Goal: Task Accomplishment & Management: Use online tool/utility

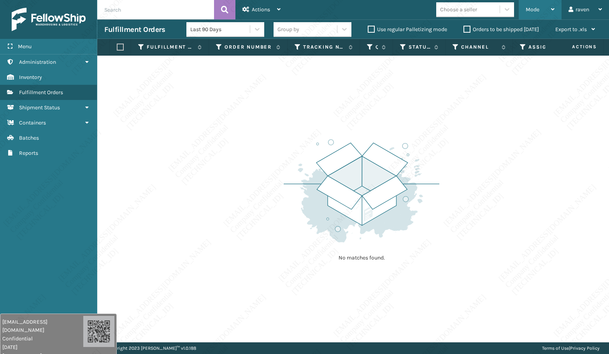
click at [552, 12] on div "Mode" at bounding box center [540, 9] width 29 height 19
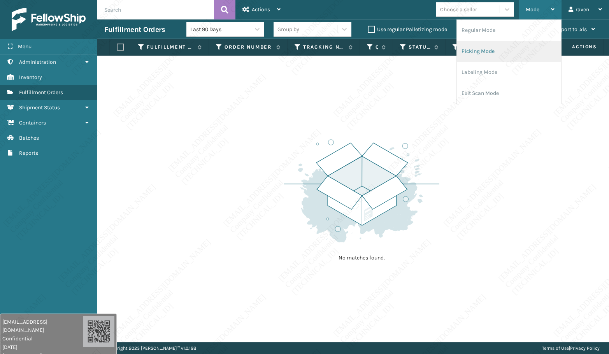
click at [494, 46] on li "Picking Mode" at bounding box center [509, 51] width 104 height 21
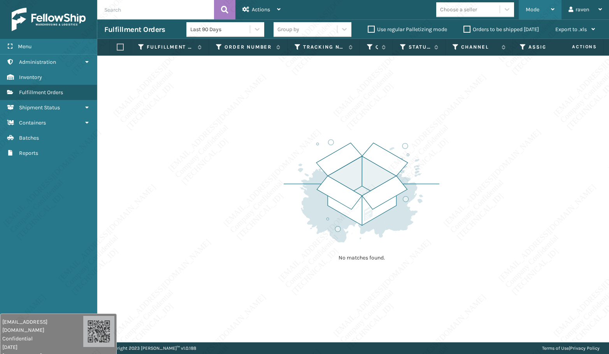
click at [525, 12] on div "Mode Regular Mode Picking Mode Labeling Mode Exit Scan Mode" at bounding box center [540, 9] width 43 height 19
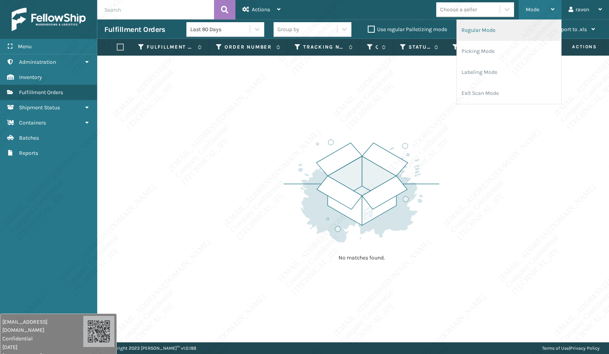
click at [496, 32] on li "Regular Mode" at bounding box center [509, 30] width 104 height 21
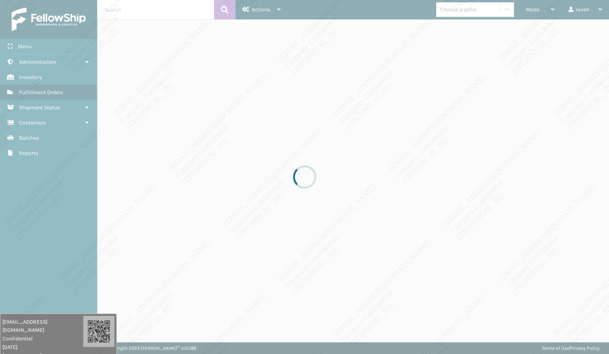
click at [231, 203] on div at bounding box center [304, 177] width 609 height 354
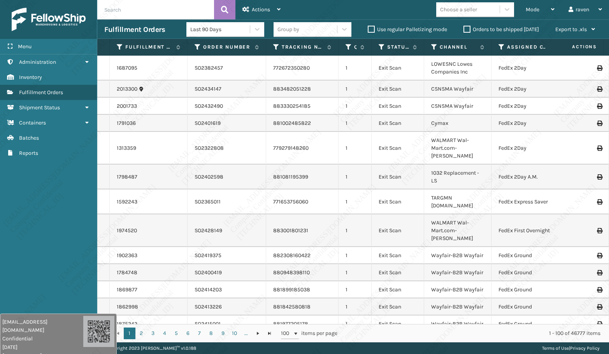
click at [159, 20] on div "Fulfillment Orders Last 90 Days Group by Use regular Palletizing mode Orders to…" at bounding box center [353, 28] width 512 height 19
paste input "SO2442142"
click at [160, 14] on input "text" at bounding box center [155, 9] width 117 height 19
type input "SO2442142"
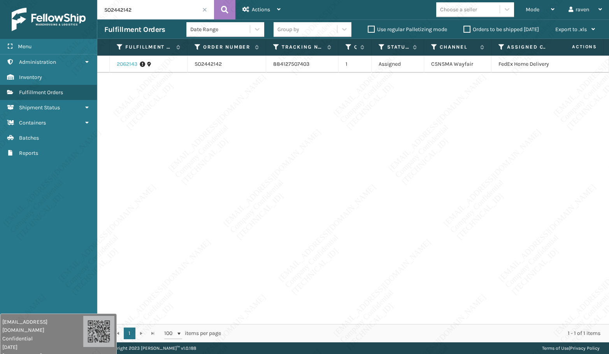
click at [131, 65] on link "2062143" at bounding box center [127, 64] width 21 height 8
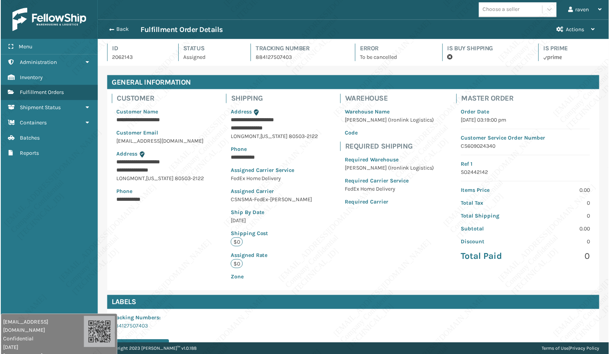
scroll to position [19, 512]
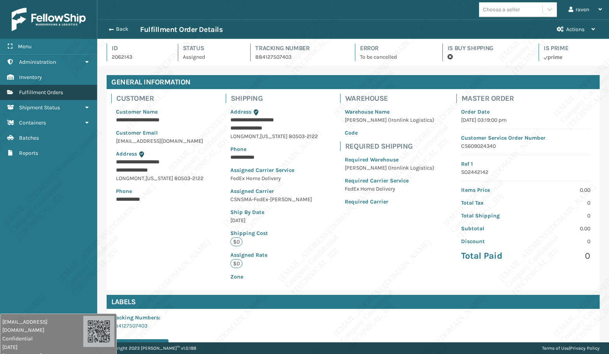
click at [44, 91] on span "Fulfillment Orders" at bounding box center [41, 92] width 44 height 7
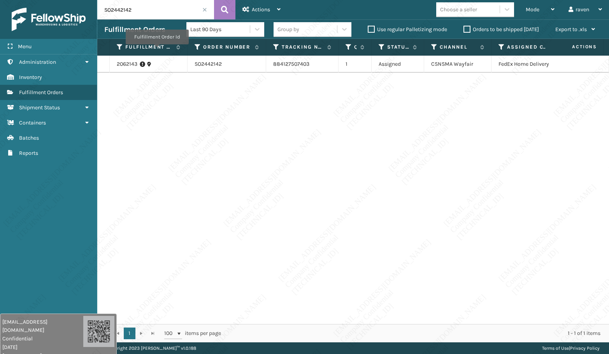
click at [273, 188] on div "2062143 SO2442142 884127507403 1 Assigned CSNSMA Wayfair FedEx Home Delivery" at bounding box center [353, 190] width 512 height 269
click at [250, 166] on div "2062143 SO2442142 884127507403 1 Assigned CSNSMA Wayfair FedEx Home Delivery" at bounding box center [353, 190] width 512 height 269
click at [251, 166] on div "2062143 SO2442142 884127507403 1 Assigned CSNSMA Wayfair FedEx Home Delivery" at bounding box center [353, 190] width 512 height 269
click at [251, 168] on div "2062143 SO2442142 884127507403 1 Assigned CSNSMA Wayfair FedEx Home Delivery" at bounding box center [353, 190] width 512 height 269
click at [204, 16] on input "SO2442142" at bounding box center [155, 9] width 117 height 19
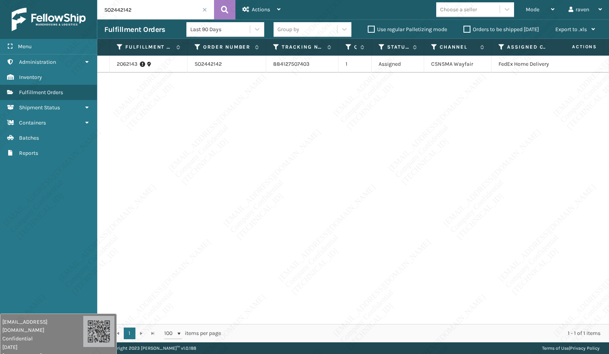
click at [202, 8] on input "SO2442142" at bounding box center [155, 9] width 117 height 19
click at [204, 11] on span at bounding box center [205, 9] width 5 height 5
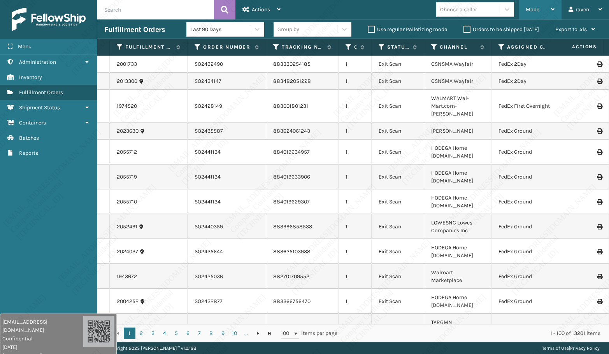
click at [543, 9] on div "Mode" at bounding box center [540, 9] width 29 height 19
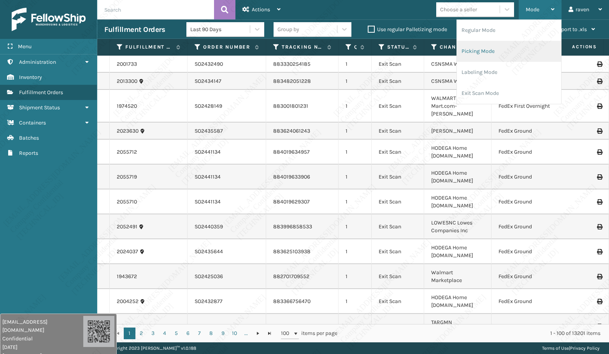
click at [506, 56] on li "Picking Mode" at bounding box center [509, 51] width 104 height 21
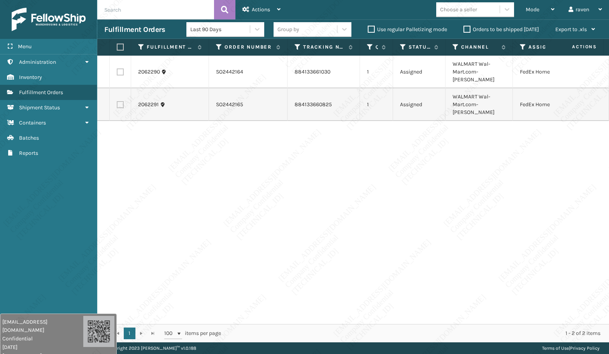
click at [504, 151] on div "2062290 SO2442164 884133661030 1 Assigned WALMART Wal-Mart.com-[PERSON_NAME] Fe…" at bounding box center [353, 190] width 512 height 269
click at [122, 48] on label at bounding box center [119, 47] width 5 height 7
click at [117, 48] on input "checkbox" at bounding box center [117, 47] width 0 height 5
checkbox input "true"
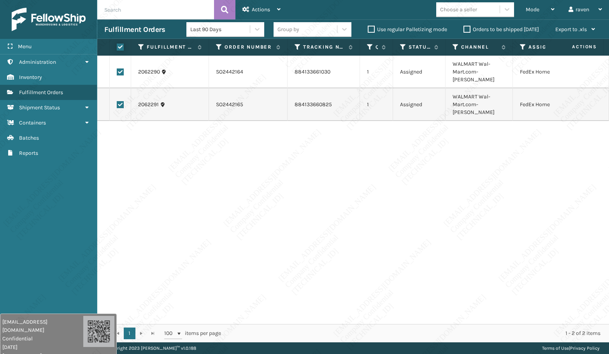
checkbox input "true"
click at [254, 6] on span "Actions" at bounding box center [261, 9] width 18 height 7
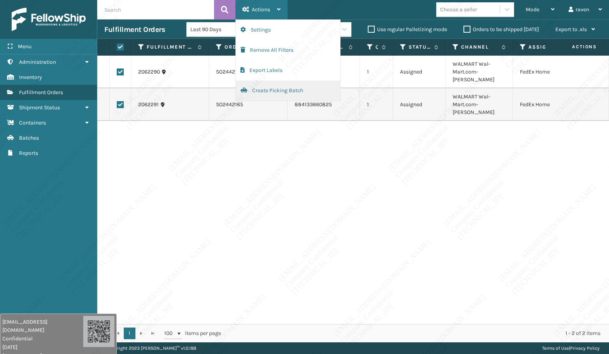
click at [259, 88] on button "Create Picking Batch" at bounding box center [288, 91] width 104 height 20
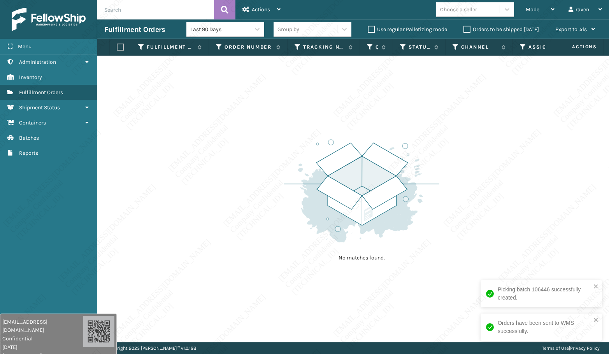
click at [252, 130] on div "No matches found." at bounding box center [353, 199] width 512 height 287
click at [223, 188] on div "No matches found." at bounding box center [353, 199] width 512 height 287
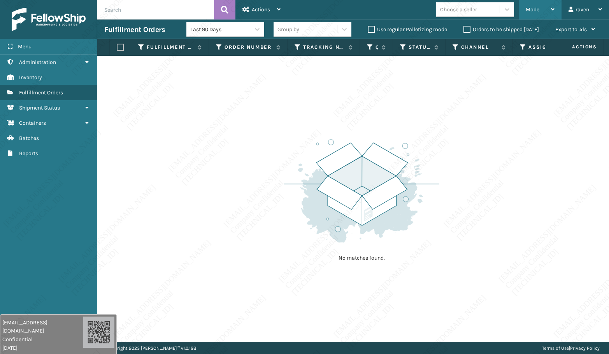
click at [544, 10] on div "Mode" at bounding box center [540, 9] width 29 height 19
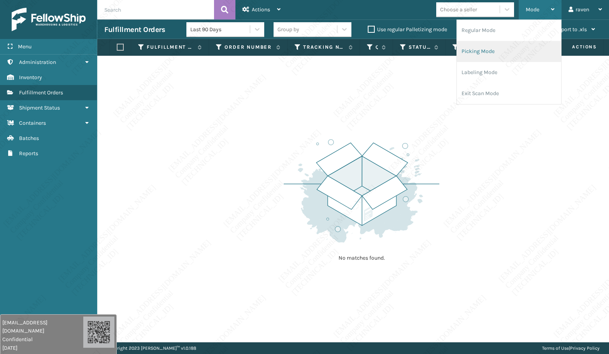
click at [500, 49] on li "Picking Mode" at bounding box center [509, 51] width 104 height 21
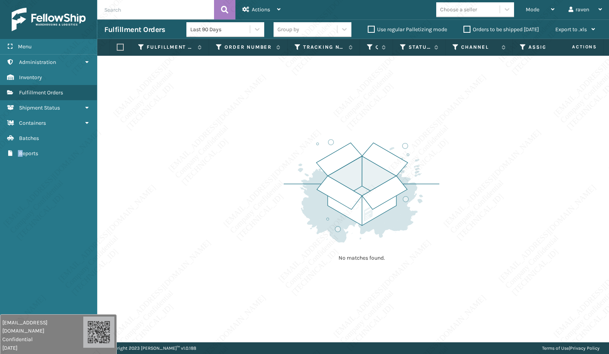
drag, startPoint x: 18, startPoint y: 201, endPoint x: 29, endPoint y: 192, distance: 13.6
click at [24, 199] on div "Menu Administration Inventory Fulfillment Orders Shipment Status Containers Bat…" at bounding box center [48, 177] width 97 height 354
click at [546, 14] on div "Mode" at bounding box center [540, 9] width 29 height 19
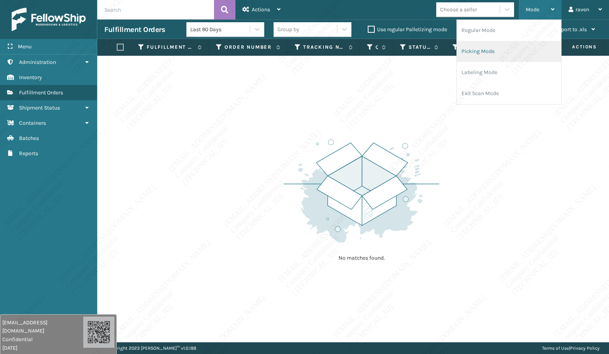
click at [509, 53] on li "Picking Mode" at bounding box center [509, 51] width 104 height 21
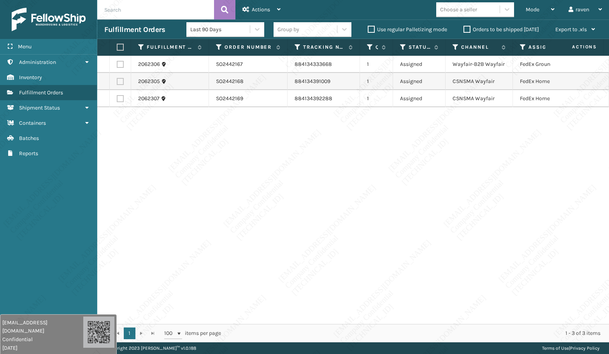
drag, startPoint x: 474, startPoint y: 194, endPoint x: 477, endPoint y: 184, distance: 10.0
click at [473, 193] on div "2062306 SO2442167 884134333668 1 Assigned Wayfair-B2B Wayfair FedEx Ground 2062…" at bounding box center [353, 190] width 512 height 268
drag, startPoint x: 118, startPoint y: 84, endPoint x: 119, endPoint y: 88, distance: 4.8
click at [118, 84] on label at bounding box center [120, 81] width 7 height 7
click at [117, 83] on input "checkbox" at bounding box center [117, 80] width 0 height 5
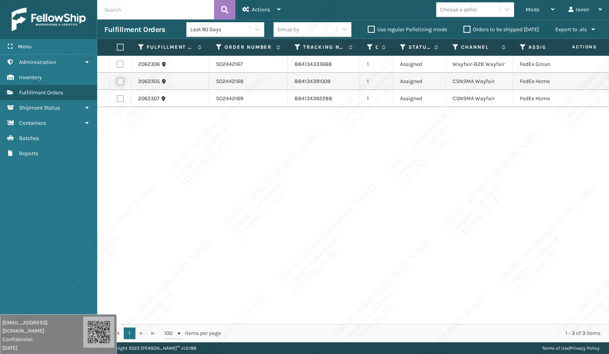
checkbox input "true"
click at [119, 97] on label at bounding box center [120, 98] width 7 height 7
click at [117, 97] on input "checkbox" at bounding box center [117, 97] width 0 height 5
checkbox input "true"
click at [250, 13] on div "Actions" at bounding box center [262, 9] width 38 height 19
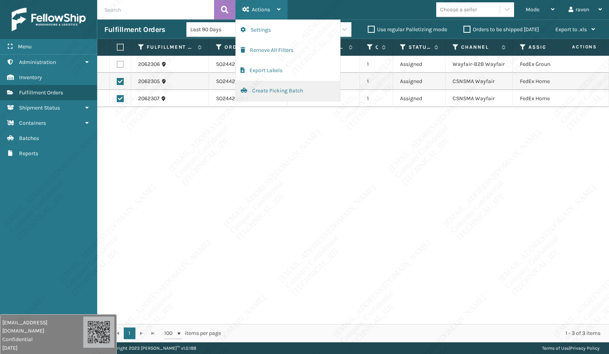
click at [285, 92] on button "Create Picking Batch" at bounding box center [288, 91] width 104 height 20
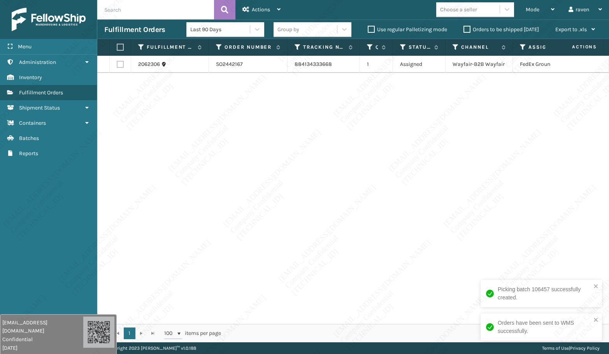
drag, startPoint x: 307, startPoint y: 153, endPoint x: 218, endPoint y: 111, distance: 98.3
click at [305, 152] on div "2062306 SO2442167 884134333668 1 Assigned Wayfair-B2B Wayfair FedEx Ground" at bounding box center [353, 190] width 512 height 268
click at [122, 47] on label at bounding box center [119, 47] width 5 height 7
click at [117, 47] on input "checkbox" at bounding box center [117, 47] width 0 height 5
checkbox input "true"
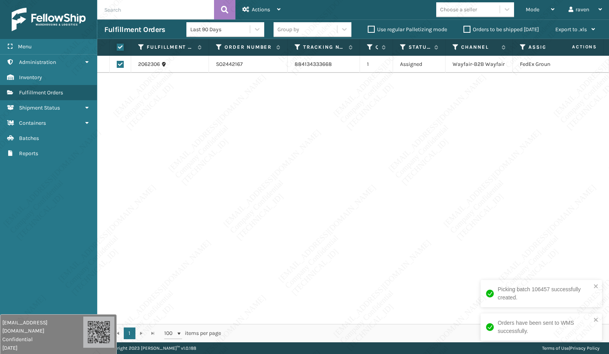
checkbox input "true"
click at [258, 15] on div "Actions" at bounding box center [262, 9] width 38 height 19
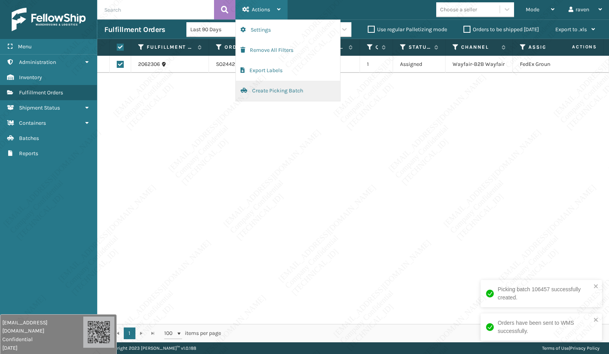
click at [284, 93] on button "Create Picking Batch" at bounding box center [288, 91] width 104 height 20
